Goal: Information Seeking & Learning: Check status

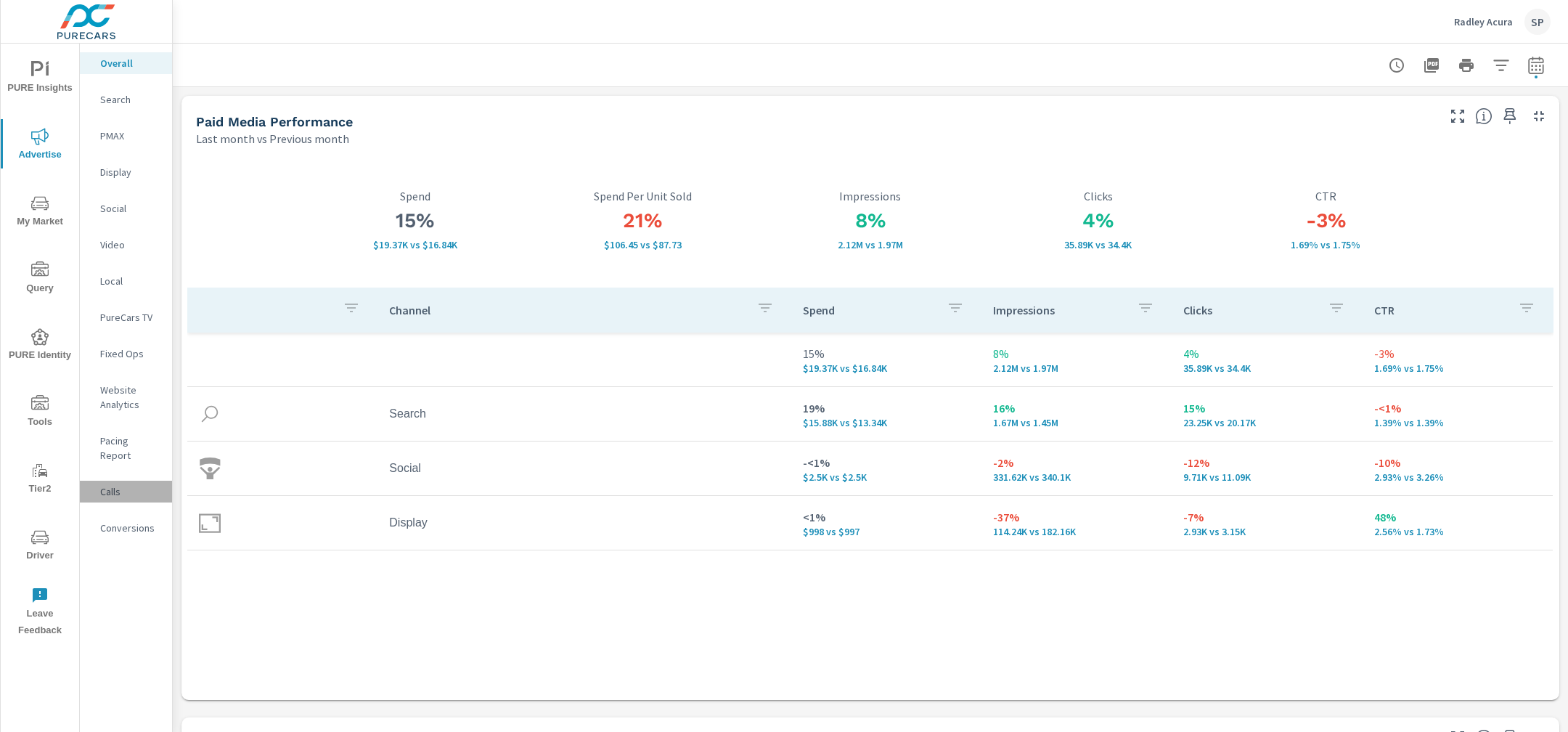
click at [111, 484] on p "Calls" at bounding box center [130, 491] width 60 height 14
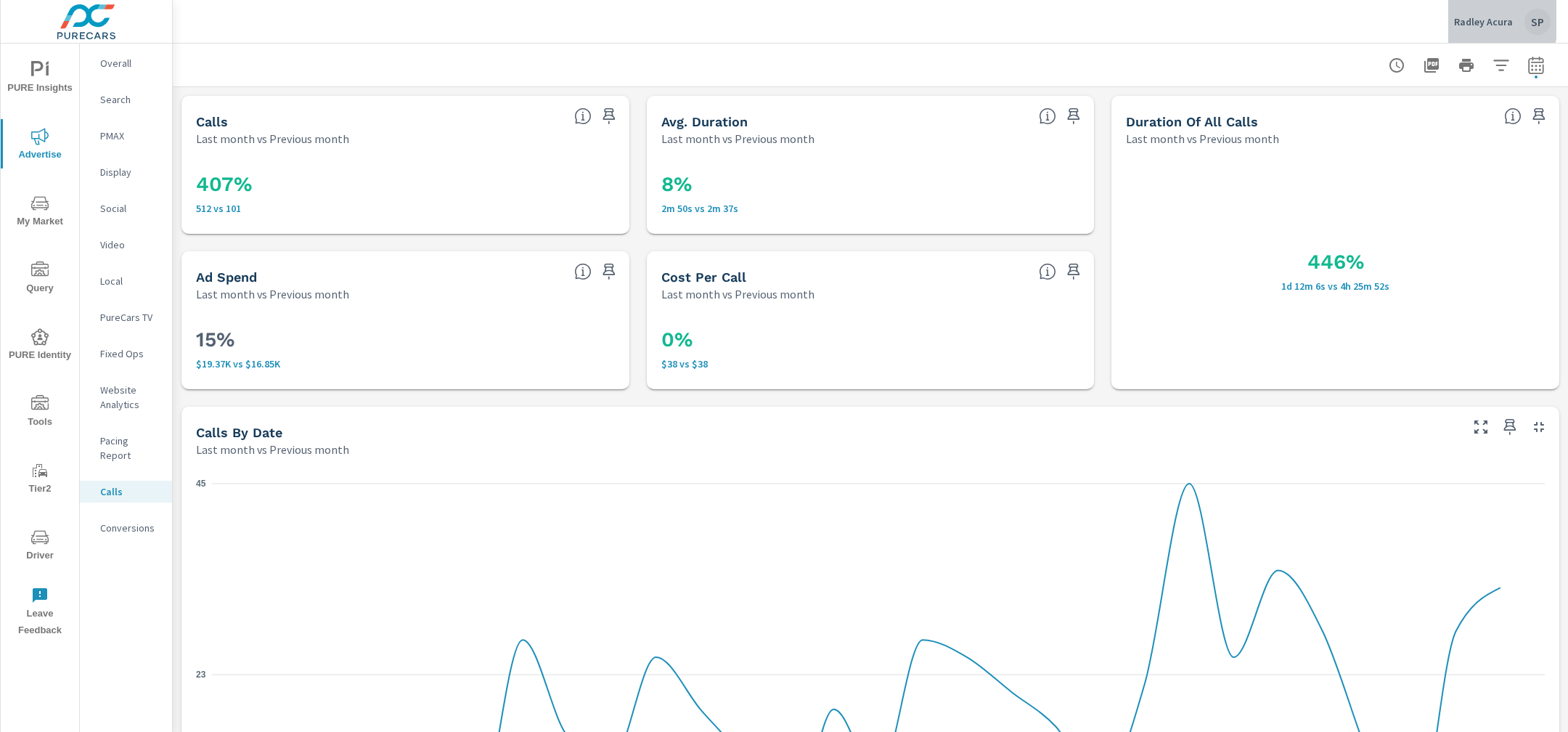
click at [1474, 19] on p "Radley Acura" at bounding box center [1484, 22] width 59 height 13
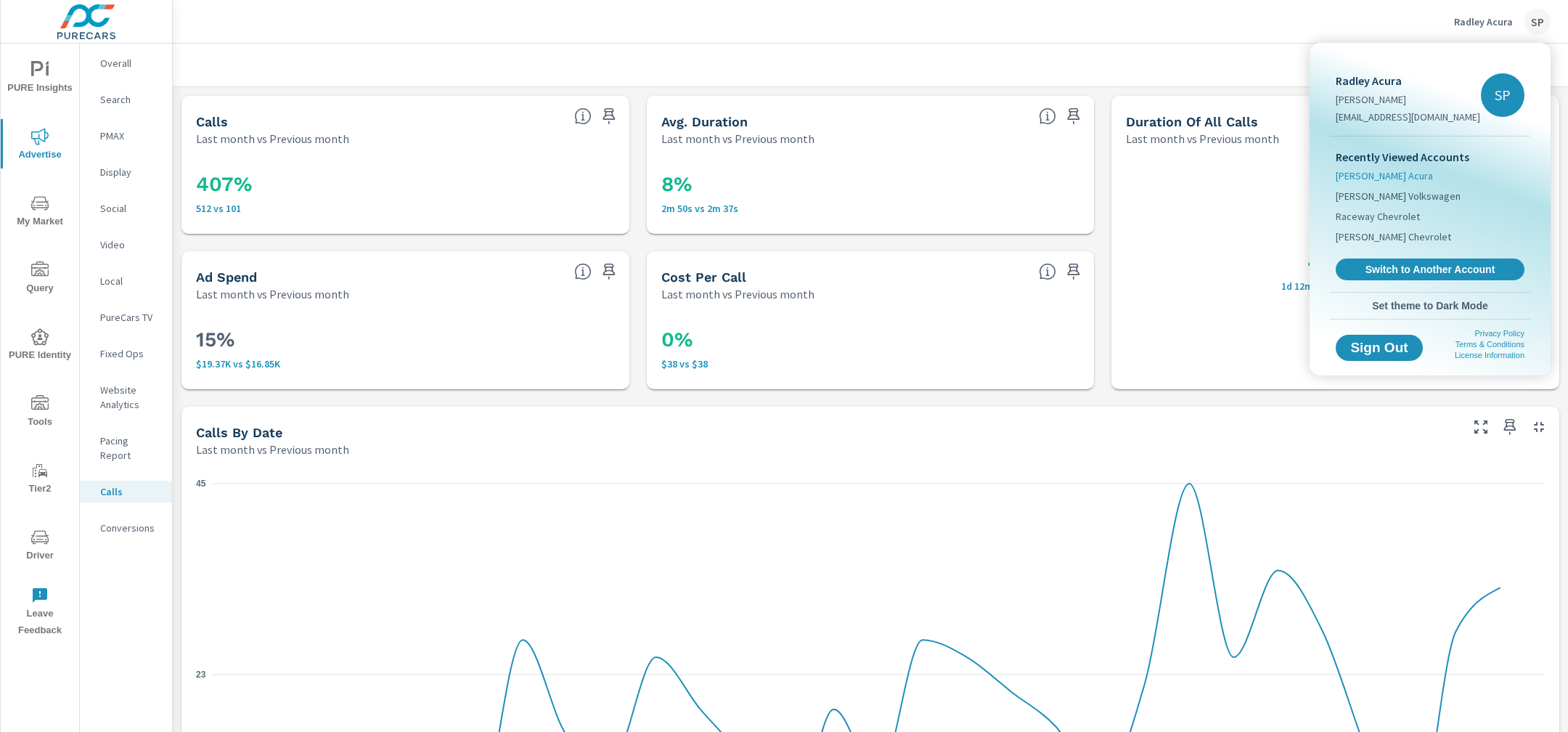
click at [1395, 174] on span "[PERSON_NAME] Acura" at bounding box center [1384, 175] width 97 height 14
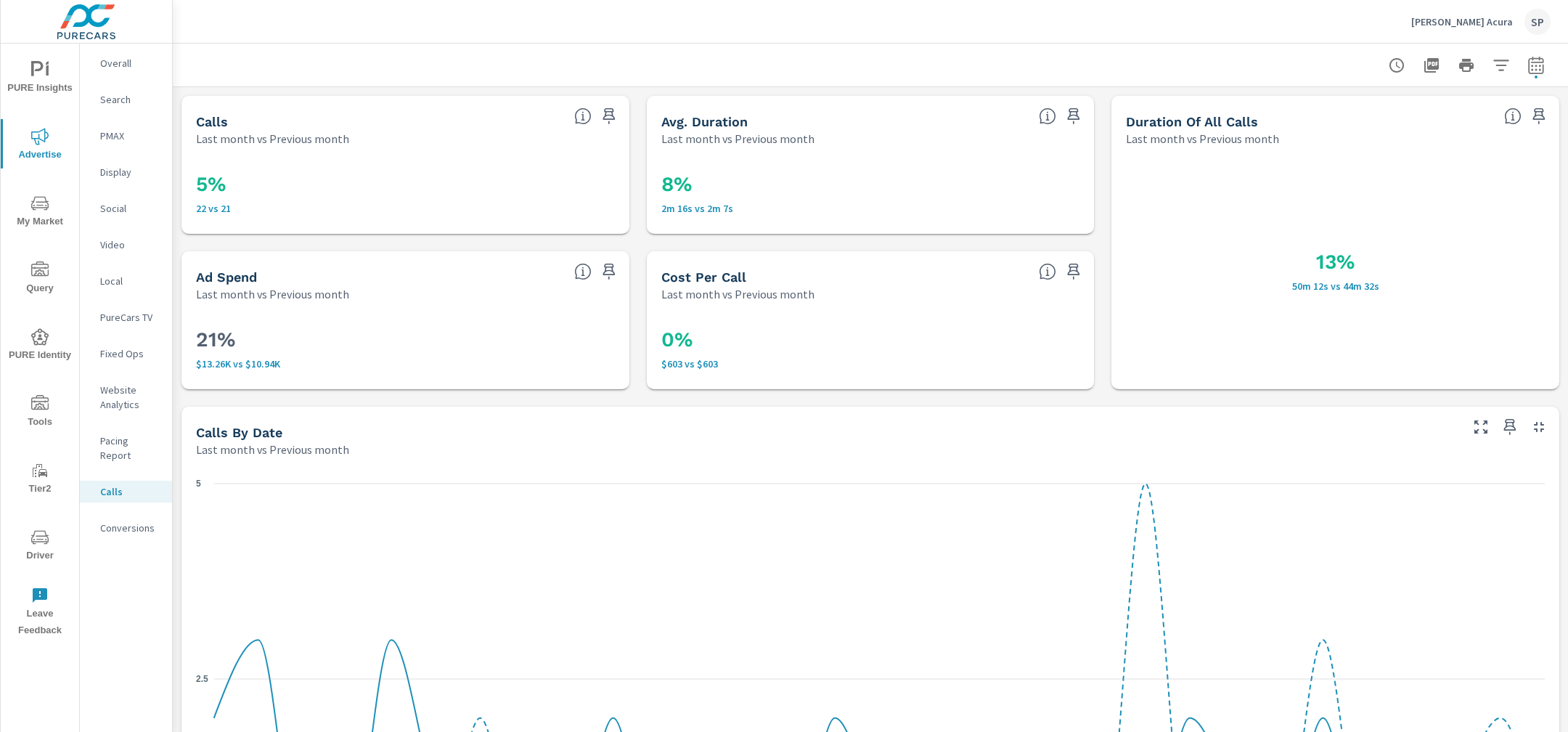
click at [118, 61] on p "Overall" at bounding box center [130, 63] width 60 height 14
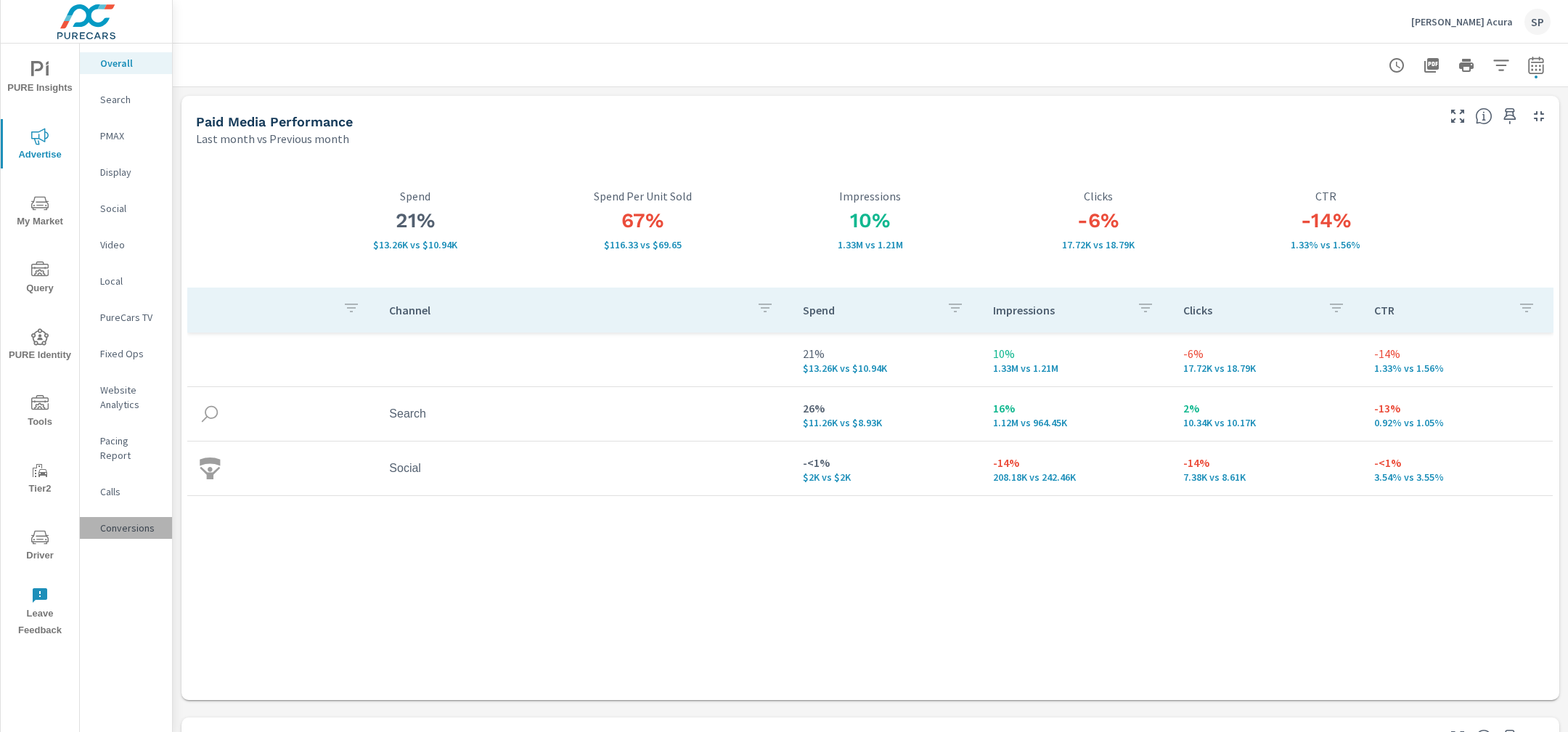
click at [120, 520] on p "Conversions" at bounding box center [130, 527] width 60 height 14
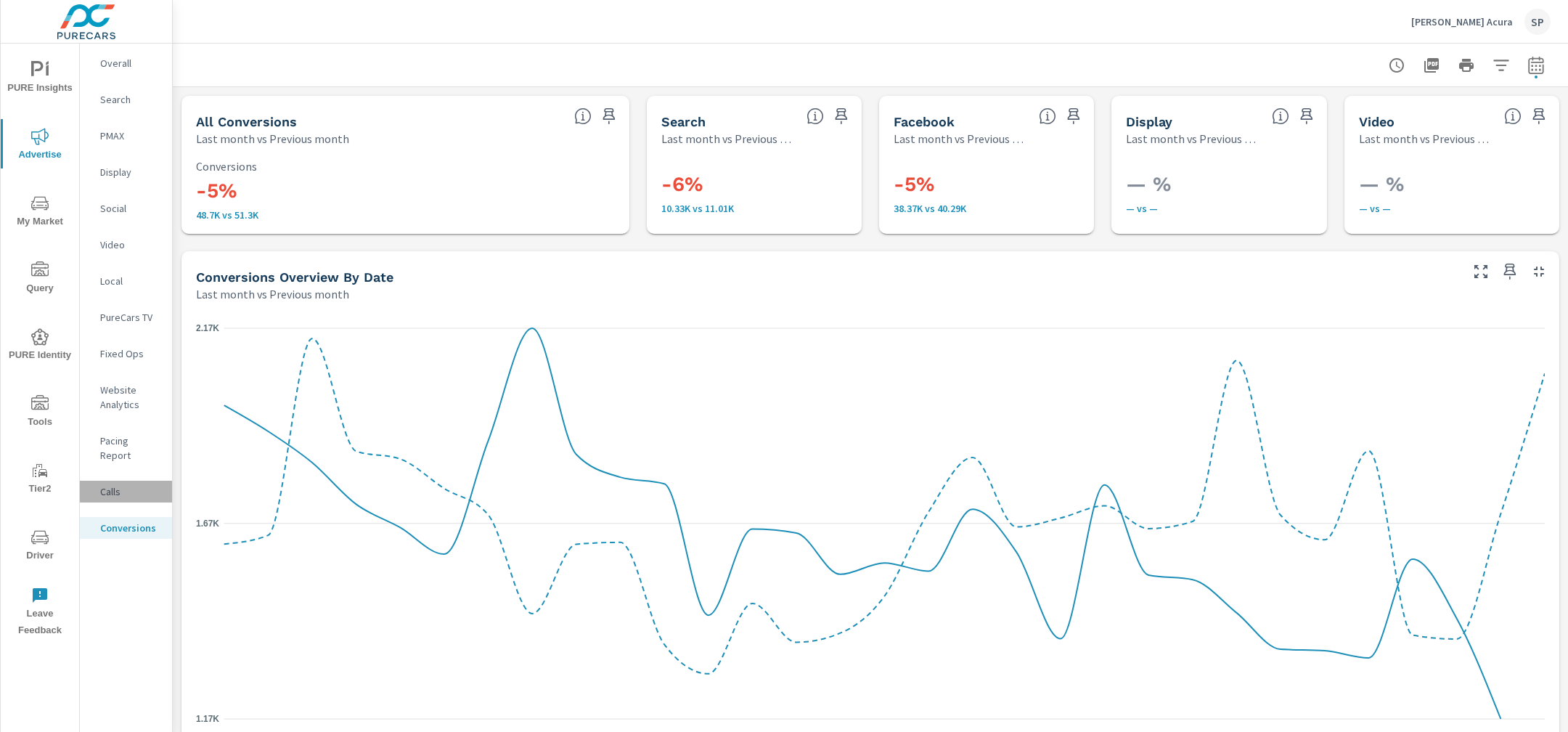
click at [107, 484] on p "Calls" at bounding box center [130, 491] width 60 height 14
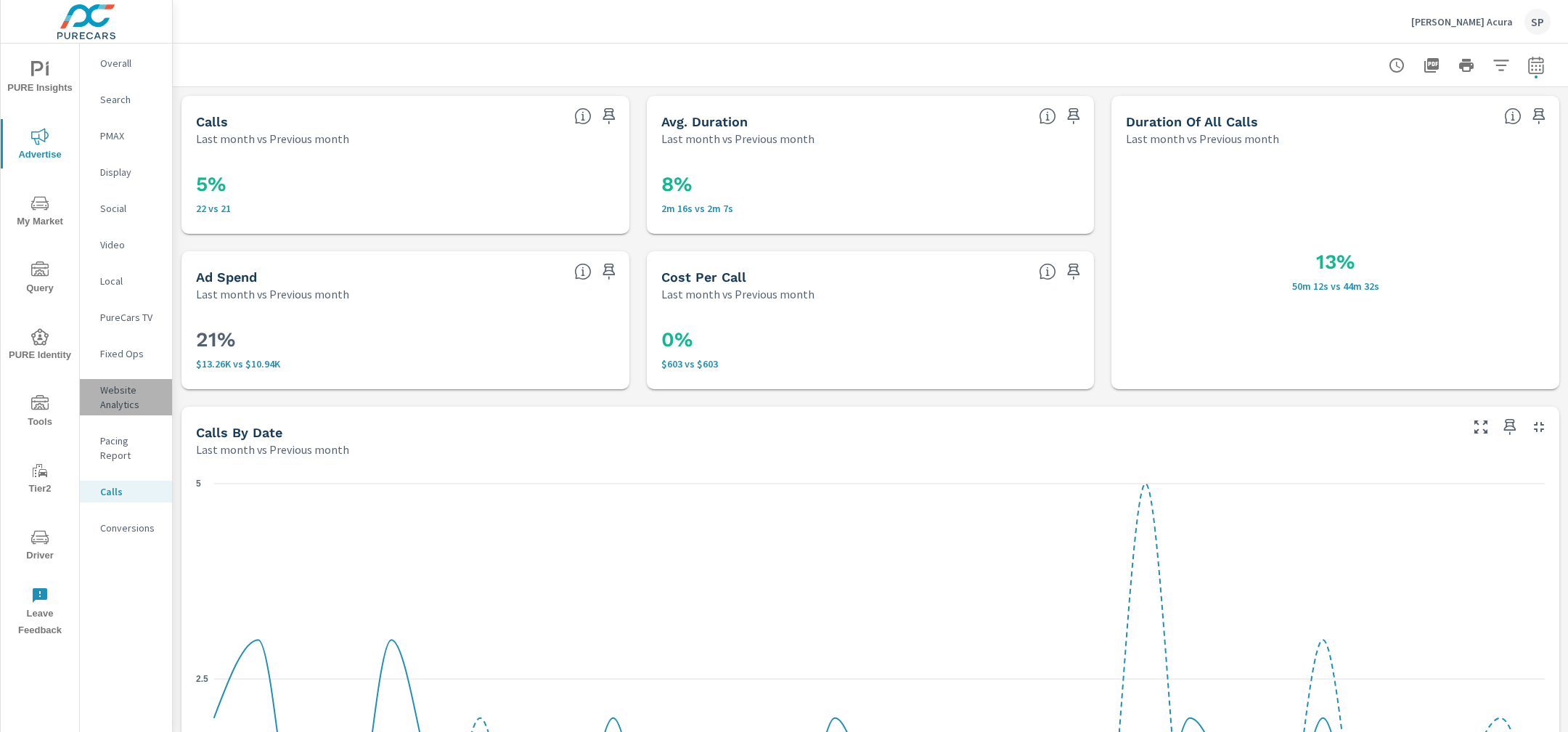
click at [115, 395] on p "Website Analytics" at bounding box center [130, 397] width 60 height 29
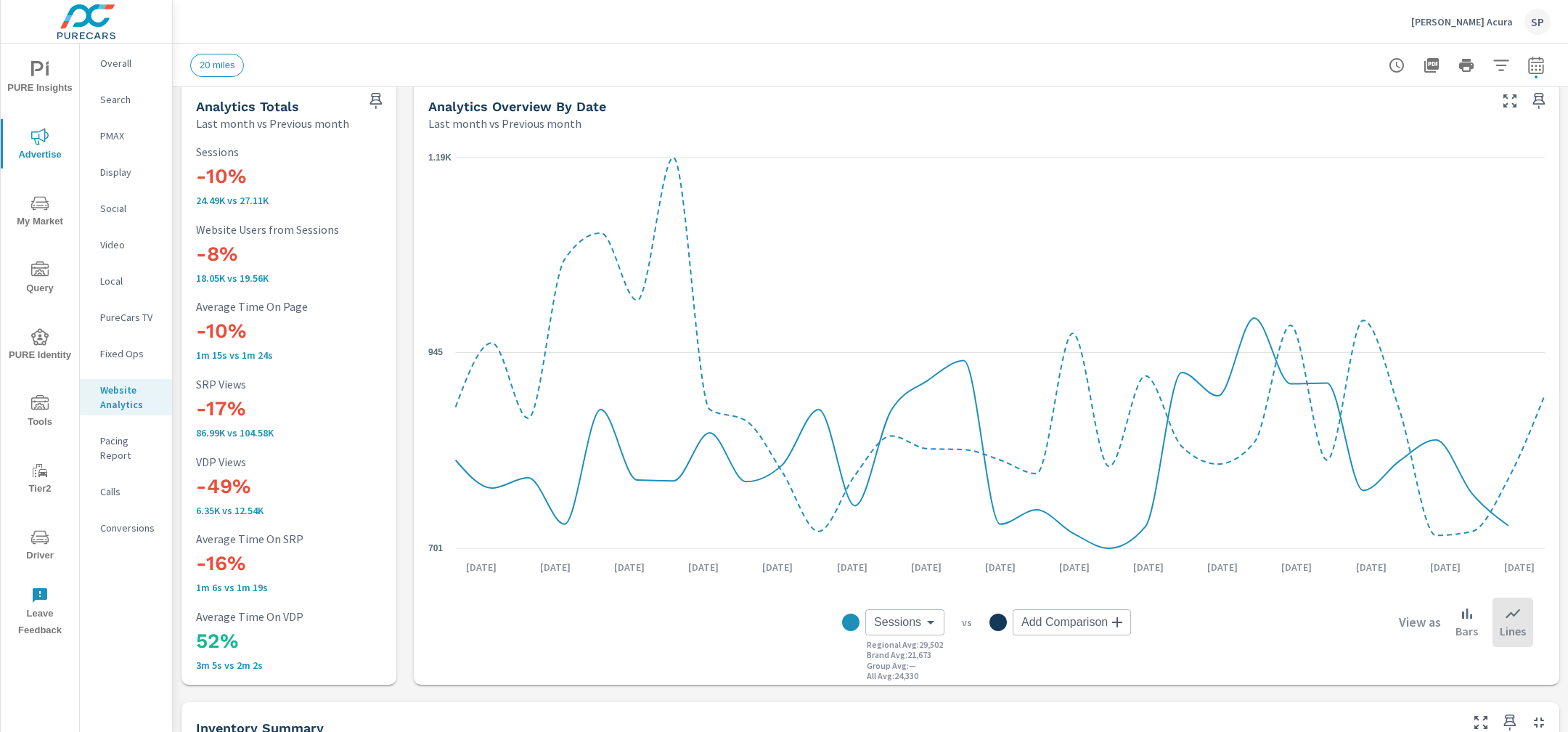
scroll to position [9, 0]
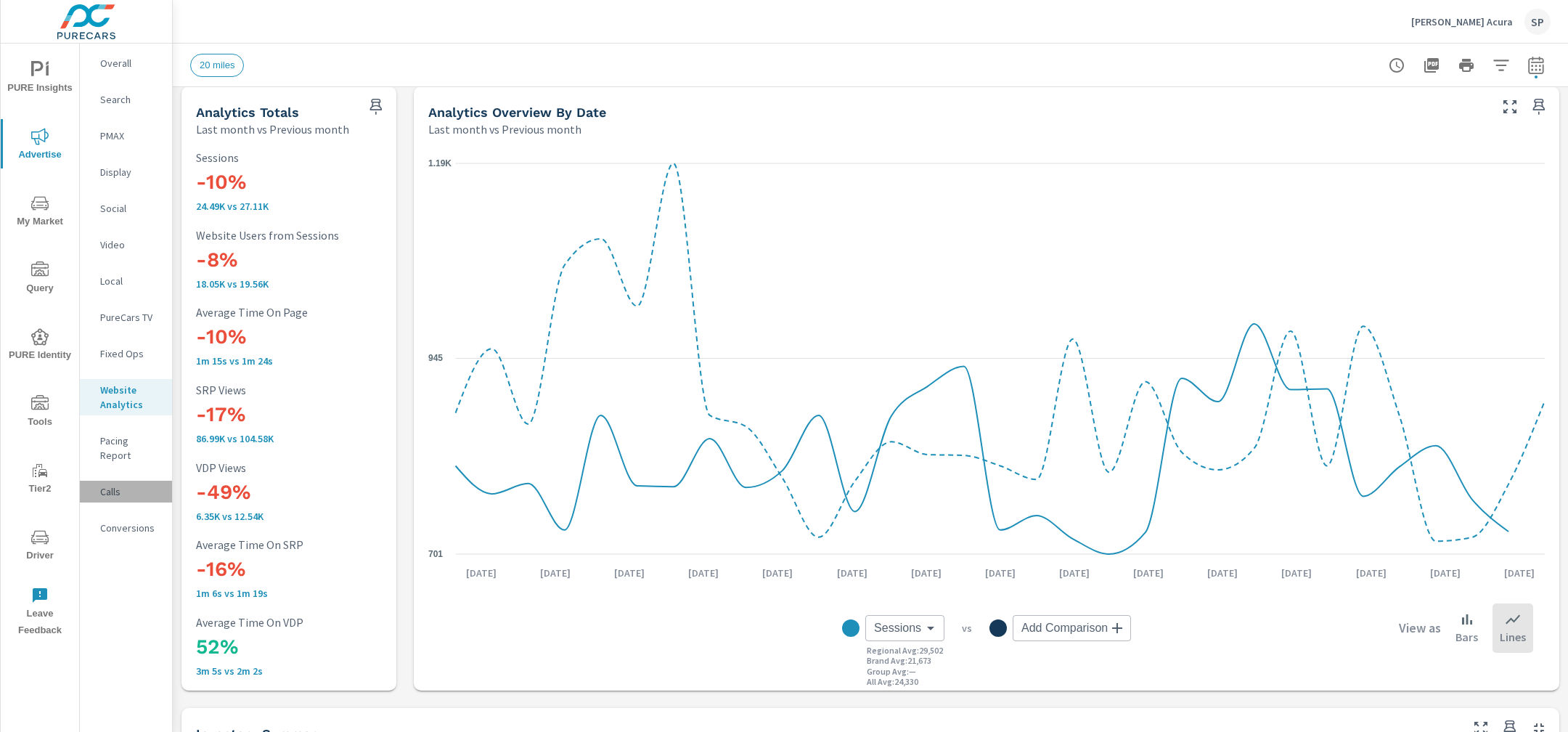
click at [110, 484] on p "Calls" at bounding box center [130, 491] width 60 height 14
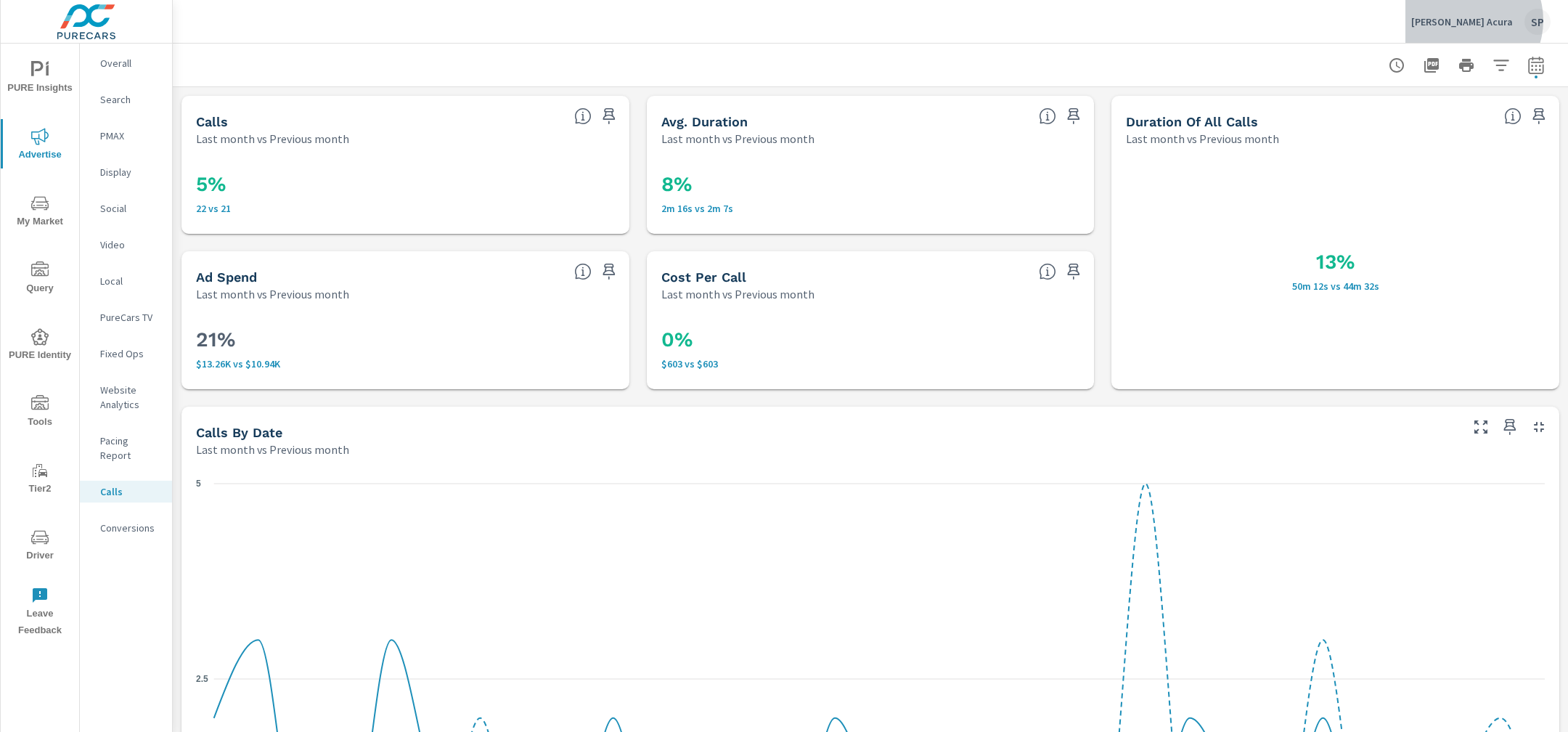
click at [1481, 20] on p "[PERSON_NAME] Acura" at bounding box center [1462, 22] width 102 height 13
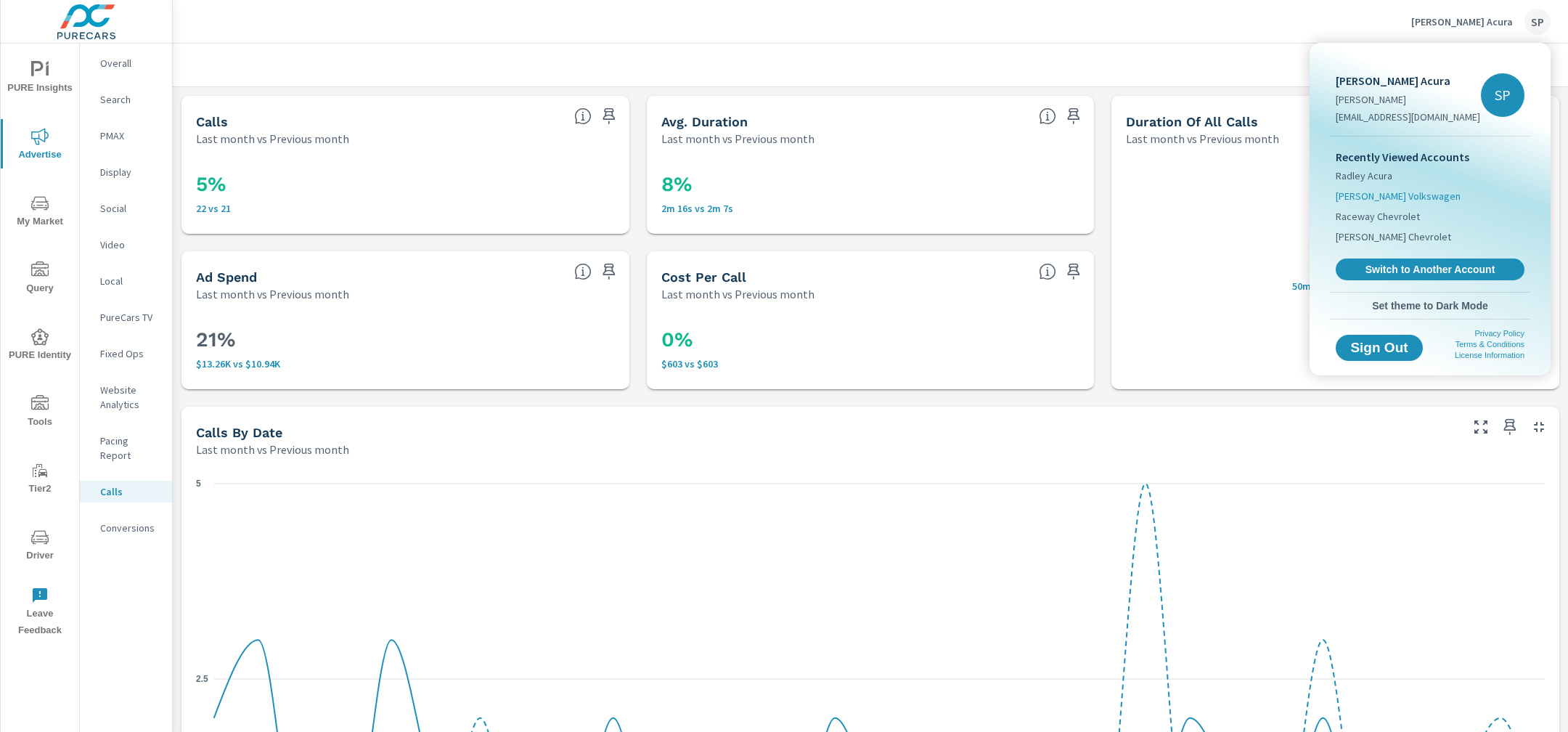
click at [1367, 197] on span "[PERSON_NAME] Volkswagen" at bounding box center [1397, 196] width 125 height 14
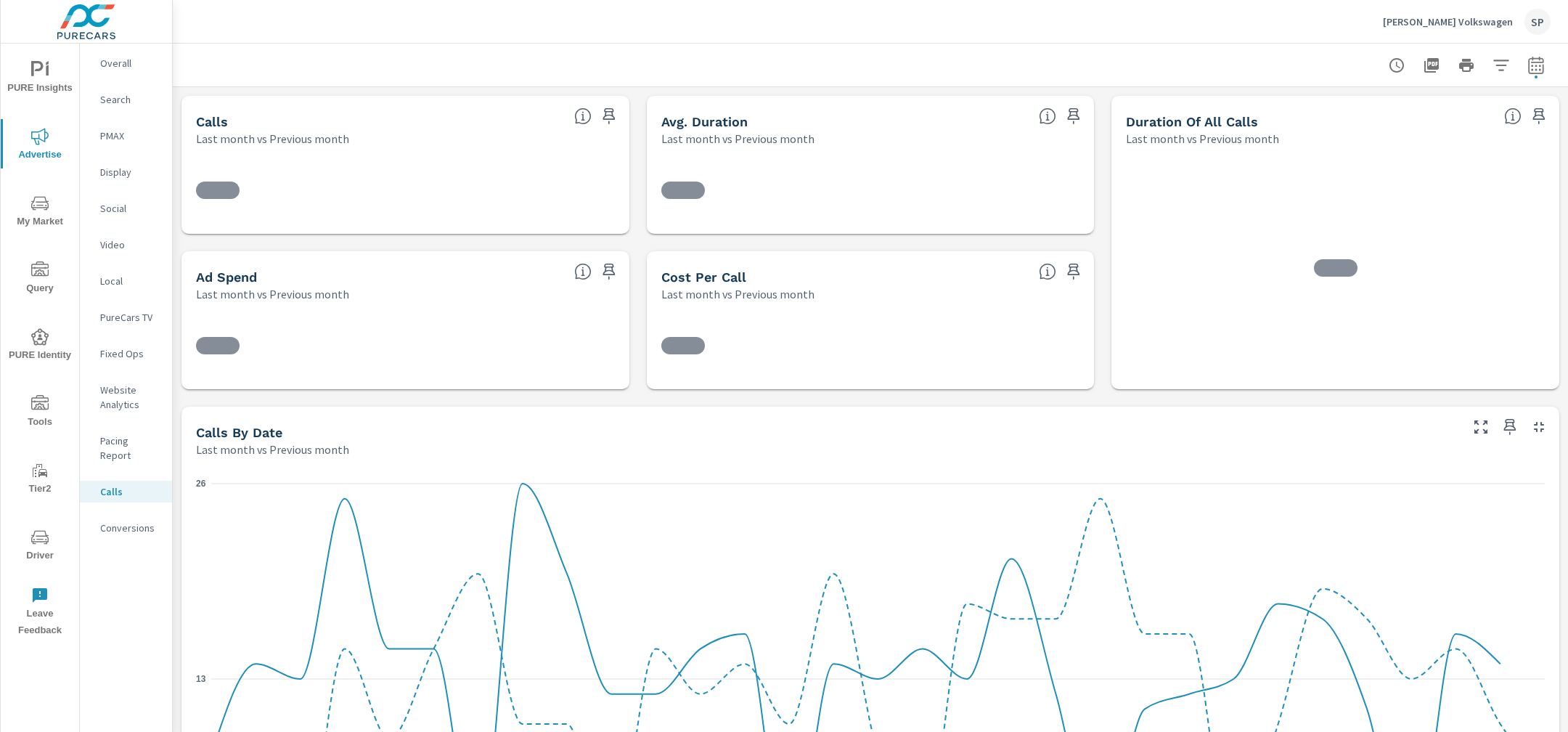
click at [111, 63] on p "Overall" at bounding box center [130, 63] width 60 height 14
